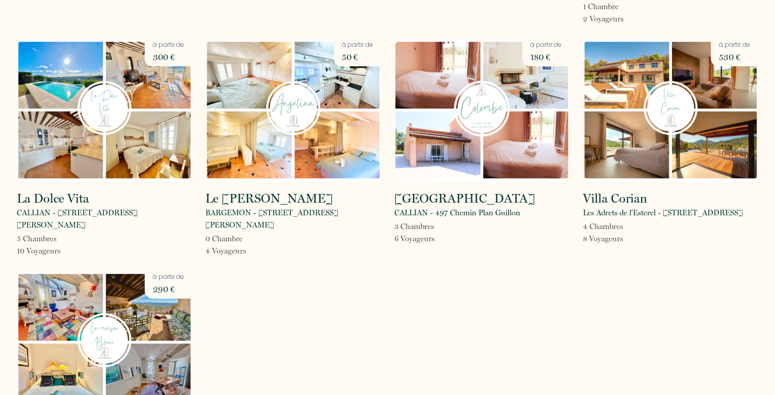
scroll to position [1218, 0]
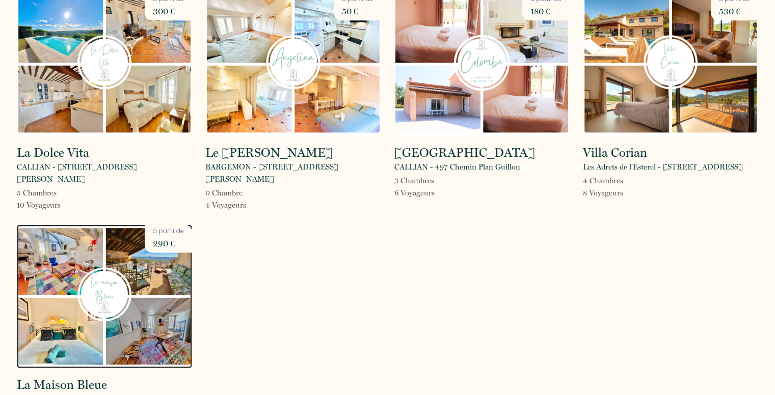
click at [100, 233] on img at bounding box center [104, 297] width 175 height 144
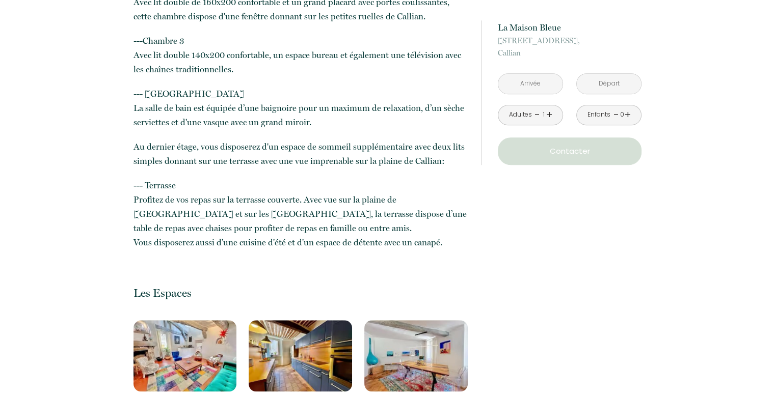
scroll to position [866, 0]
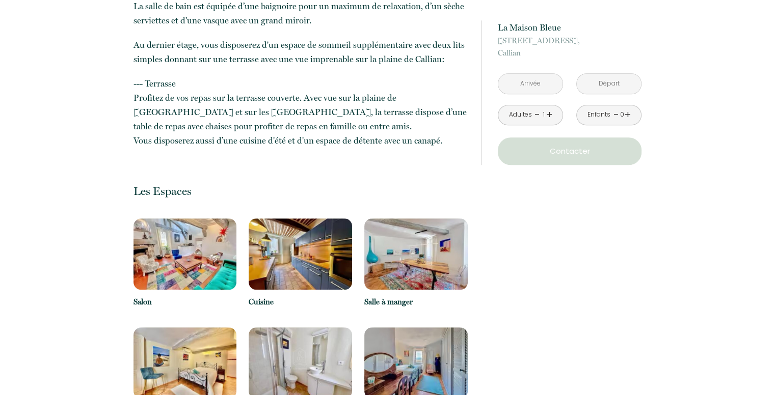
click at [193, 260] on img at bounding box center [185, 254] width 103 height 71
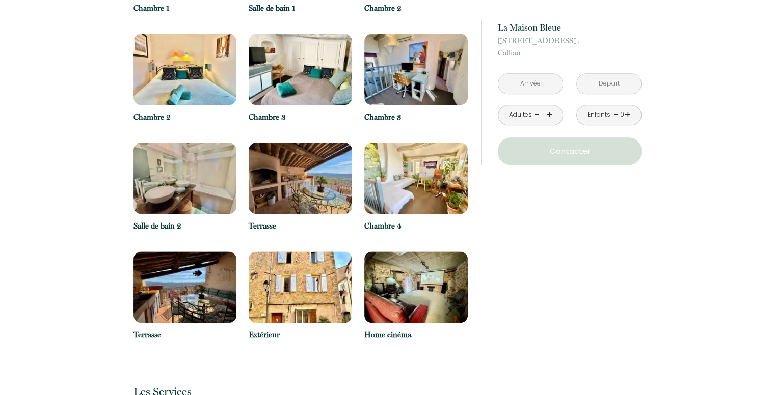
scroll to position [1274, 0]
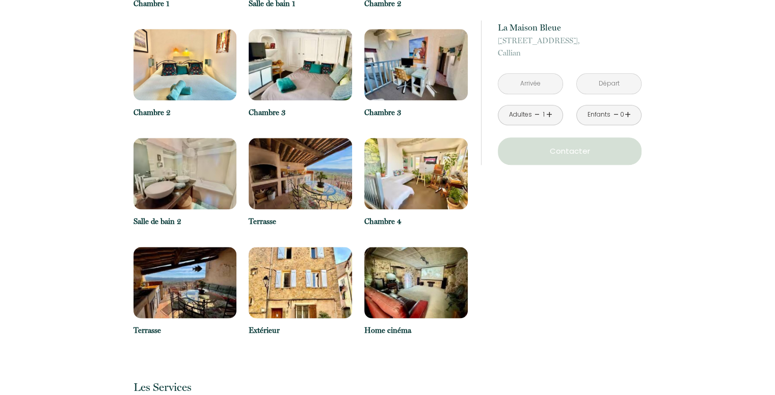
click at [408, 304] on img at bounding box center [415, 282] width 103 height 71
click at [275, 300] on img at bounding box center [300, 282] width 103 height 71
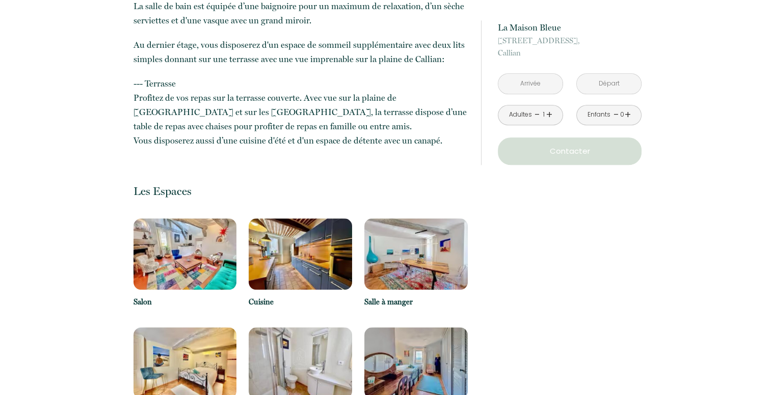
scroll to position [856, 0]
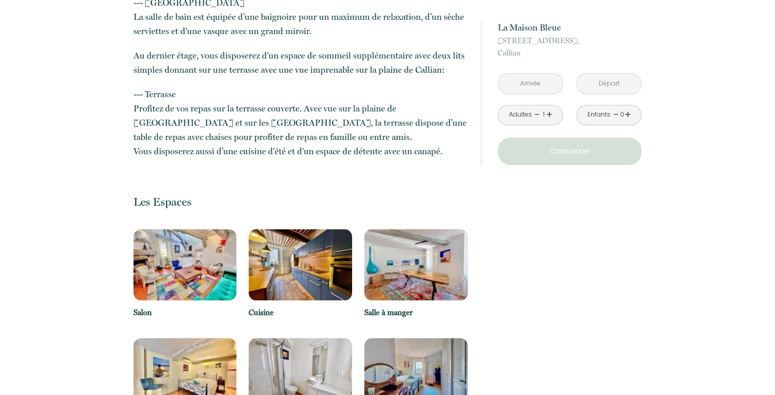
drag, startPoint x: 181, startPoint y: 267, endPoint x: 548, endPoint y: 330, distance: 371.8
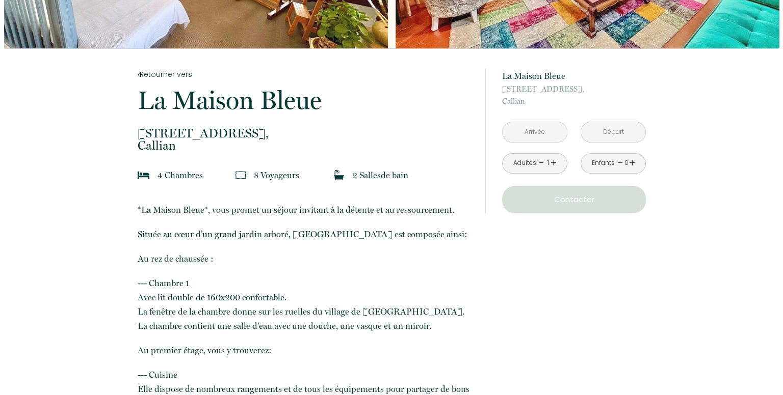
scroll to position [0, 0]
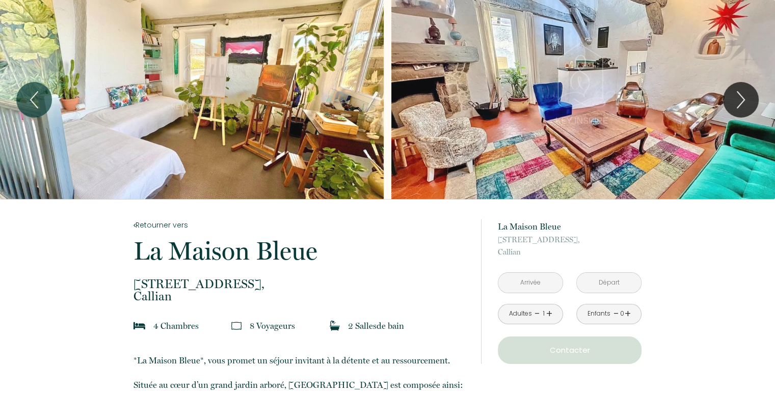
click at [324, 107] on div "Slideshow" at bounding box center [192, 99] width 384 height 199
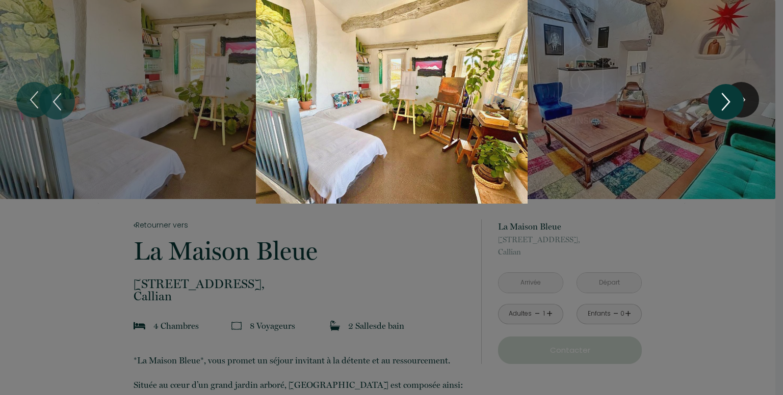
click at [726, 98] on icon "Next" at bounding box center [725, 102] width 7 height 16
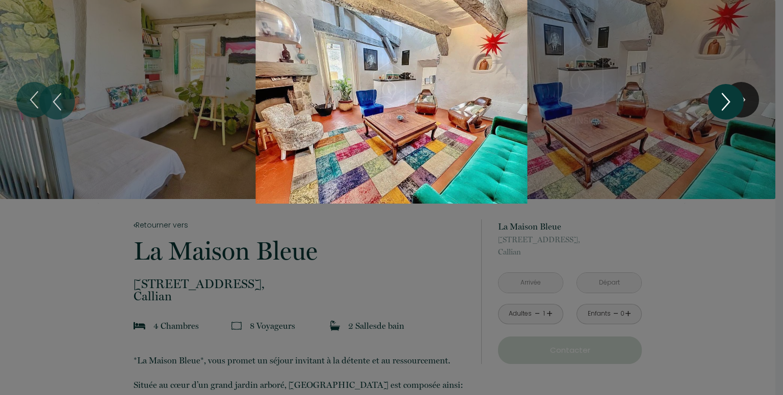
click at [726, 98] on icon "Next" at bounding box center [725, 102] width 7 height 16
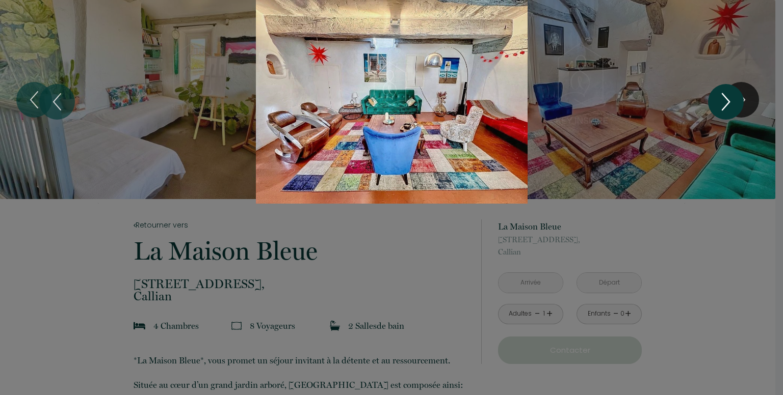
click at [726, 98] on icon "Next" at bounding box center [725, 102] width 7 height 16
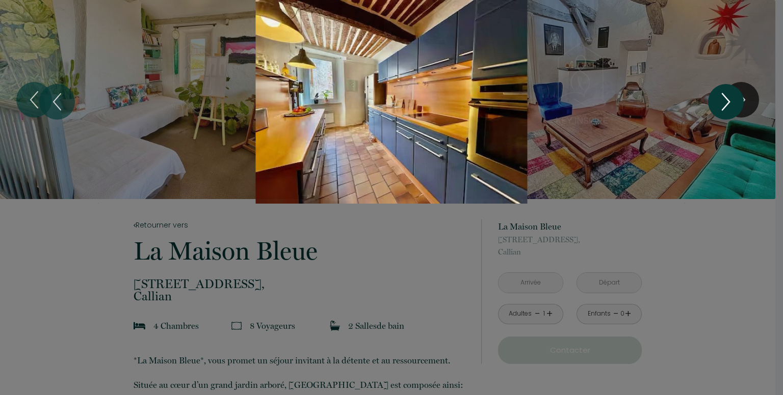
click at [726, 98] on icon "Next" at bounding box center [725, 102] width 7 height 16
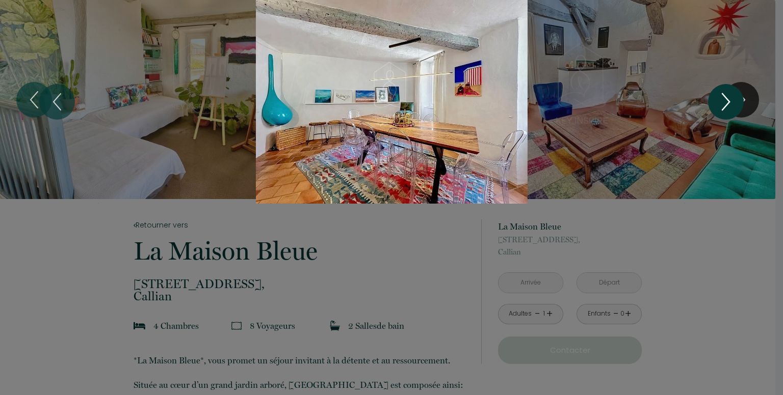
click at [726, 98] on icon "Next" at bounding box center [725, 102] width 7 height 16
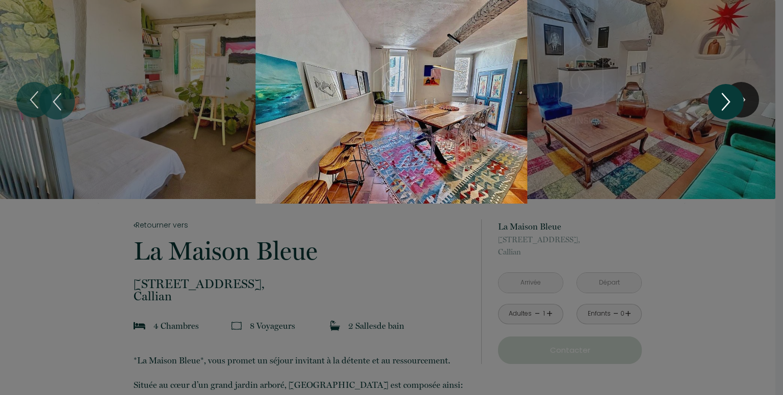
click at [726, 98] on icon "Next" at bounding box center [725, 102] width 7 height 16
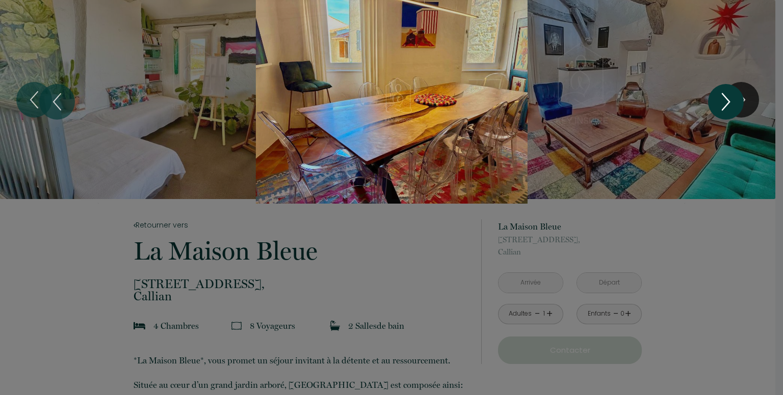
click at [726, 98] on icon "Next" at bounding box center [725, 102] width 7 height 16
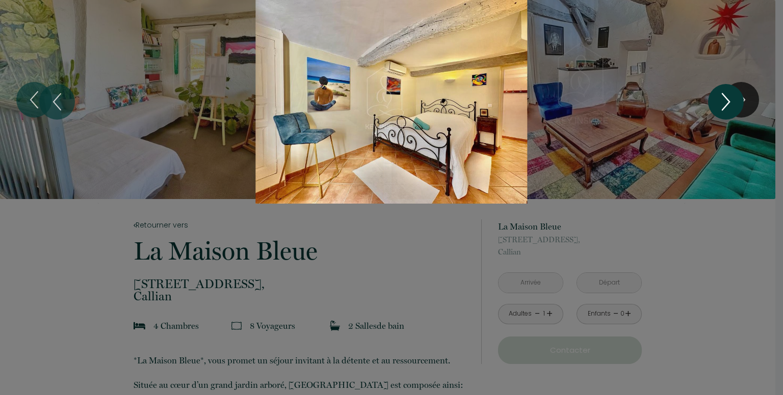
click at [726, 98] on icon "Next" at bounding box center [725, 102] width 7 height 16
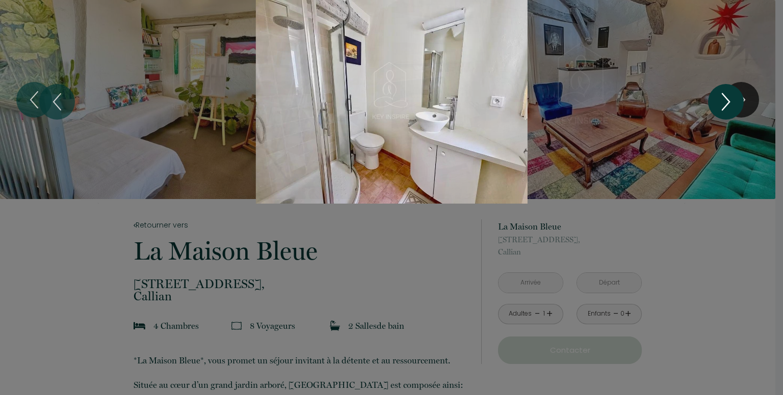
click at [726, 98] on icon "Next" at bounding box center [725, 102] width 7 height 16
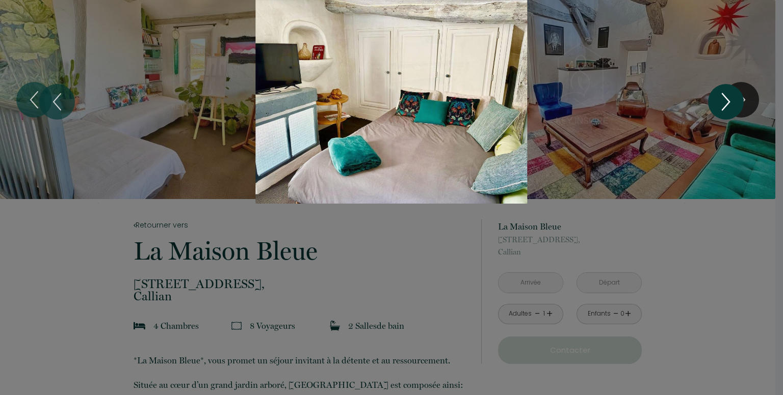
click at [726, 98] on icon "Next" at bounding box center [725, 102] width 7 height 16
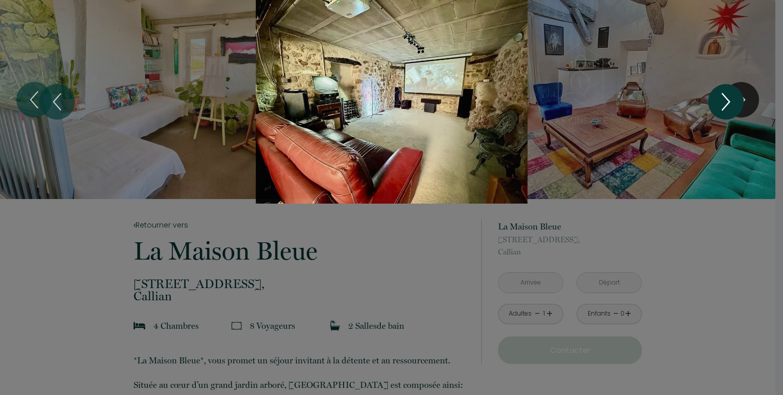
click at [726, 98] on icon "Next" at bounding box center [725, 102] width 7 height 16
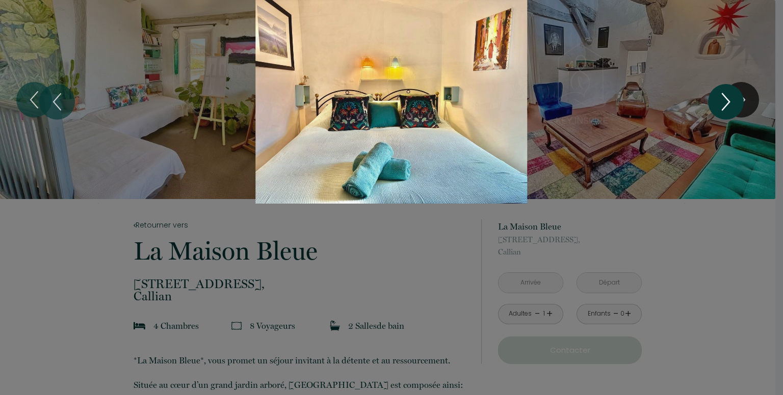
click at [726, 98] on icon "Next" at bounding box center [725, 102] width 7 height 16
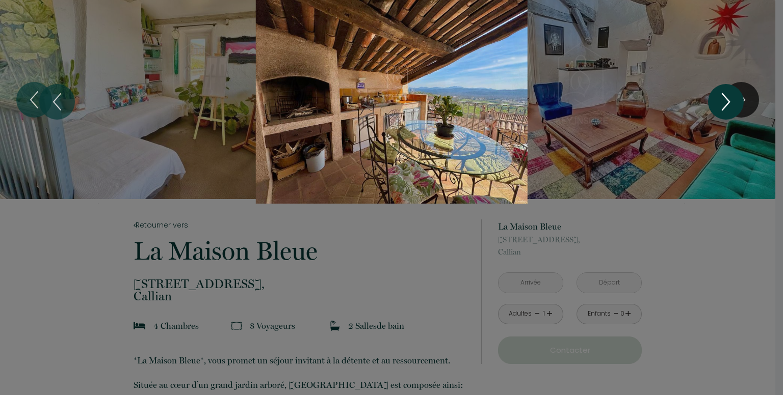
click at [726, 98] on icon "Next" at bounding box center [725, 102] width 7 height 16
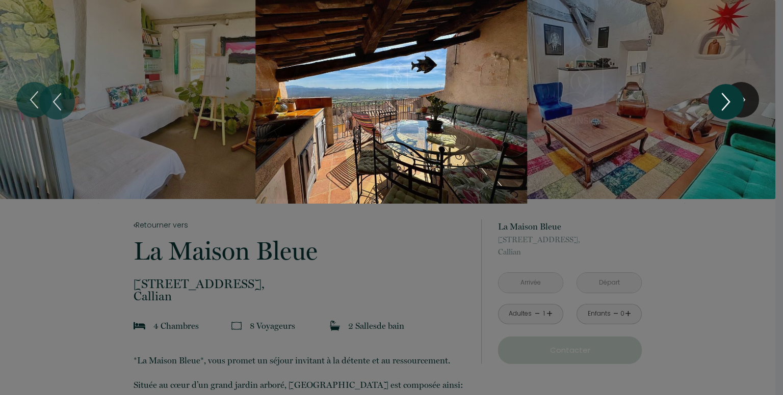
click at [726, 98] on icon "Next" at bounding box center [725, 102] width 7 height 16
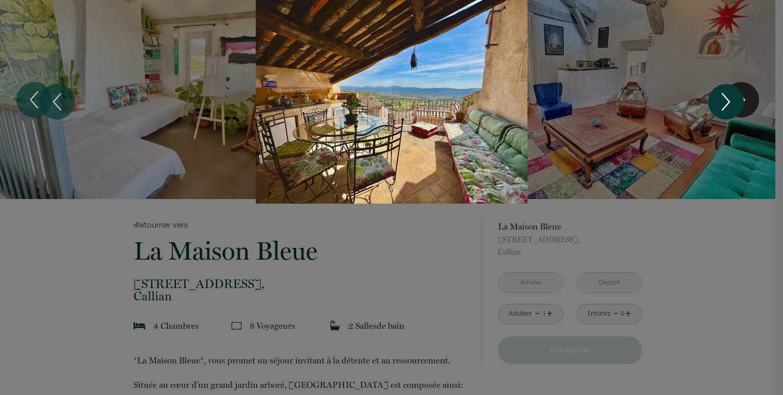
click at [726, 98] on icon "Next" at bounding box center [725, 102] width 7 height 16
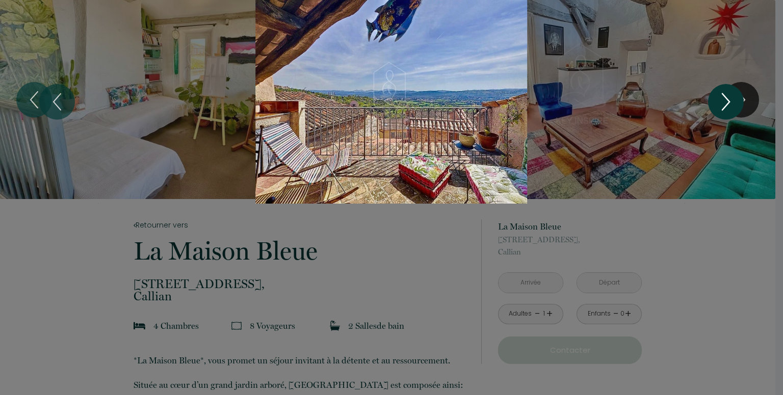
click at [726, 98] on icon "Next" at bounding box center [725, 102] width 7 height 16
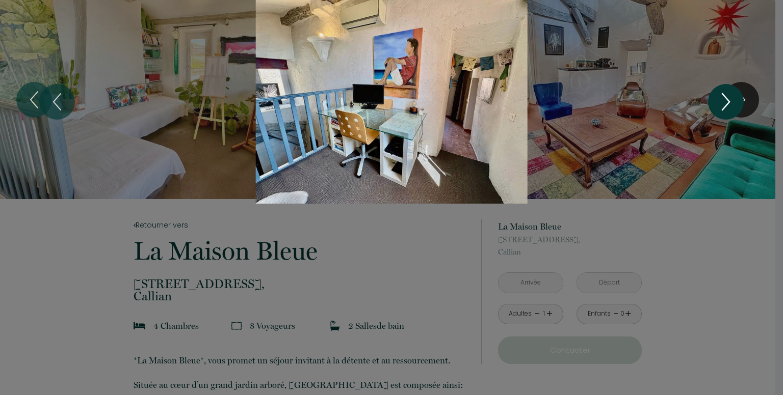
click at [726, 98] on icon "Next" at bounding box center [725, 102] width 7 height 16
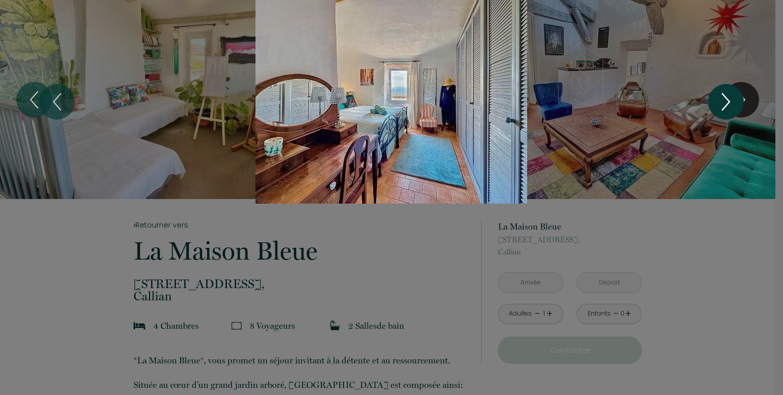
click at [726, 98] on icon "Next" at bounding box center [725, 102] width 7 height 16
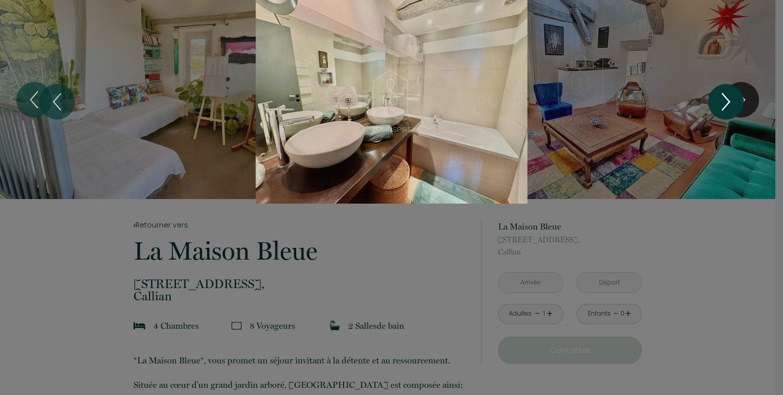
click at [726, 98] on icon "Next" at bounding box center [725, 102] width 7 height 16
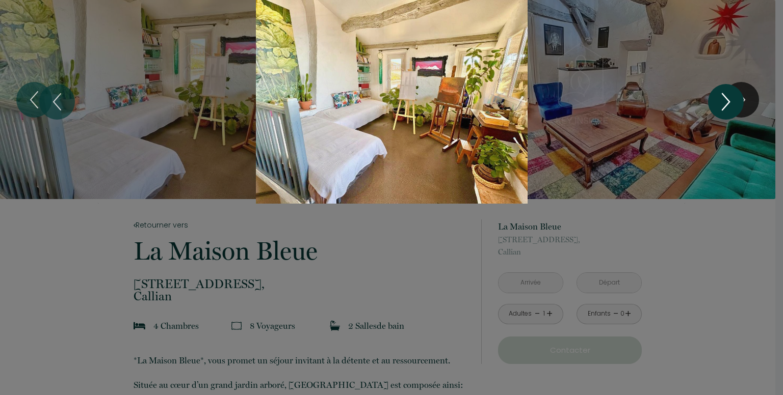
click at [726, 98] on icon "Next" at bounding box center [725, 102] width 7 height 16
